Goal: Navigation & Orientation: Find specific page/section

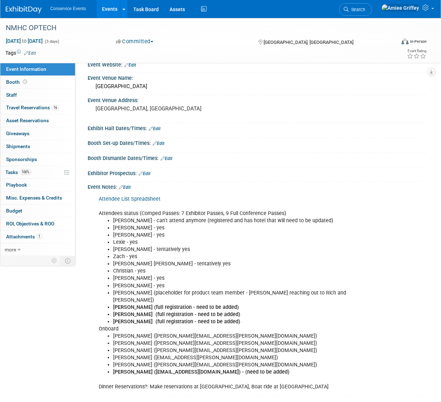
click at [111, 14] on link "Events" at bounding box center [110, 9] width 26 height 18
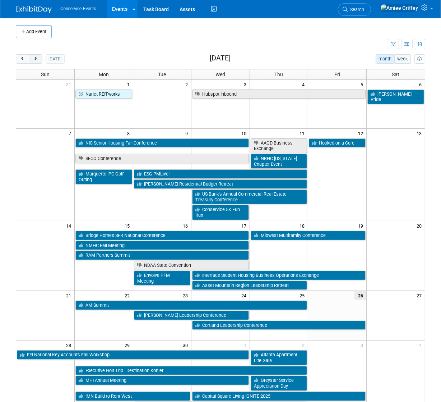
click at [38, 59] on span "next" at bounding box center [35, 59] width 5 height 5
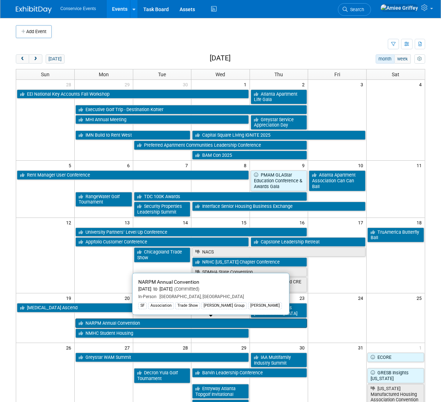
click at [95, 319] on link "NARPM Annual Convention" at bounding box center [191, 322] width 232 height 9
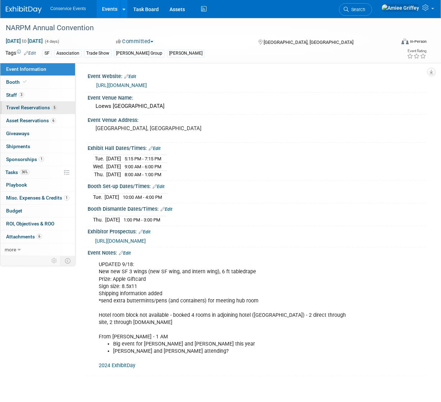
click at [31, 108] on span "Travel Reservations 5" at bounding box center [31, 108] width 51 height 6
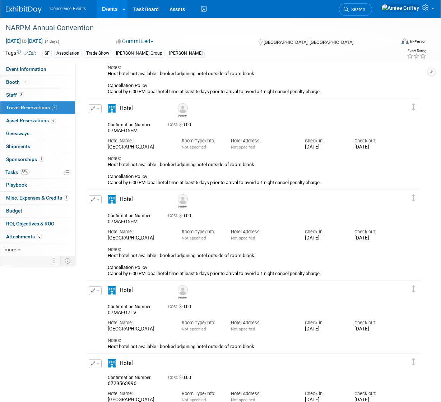
scroll to position [97, 0]
